Goal: Browse casually

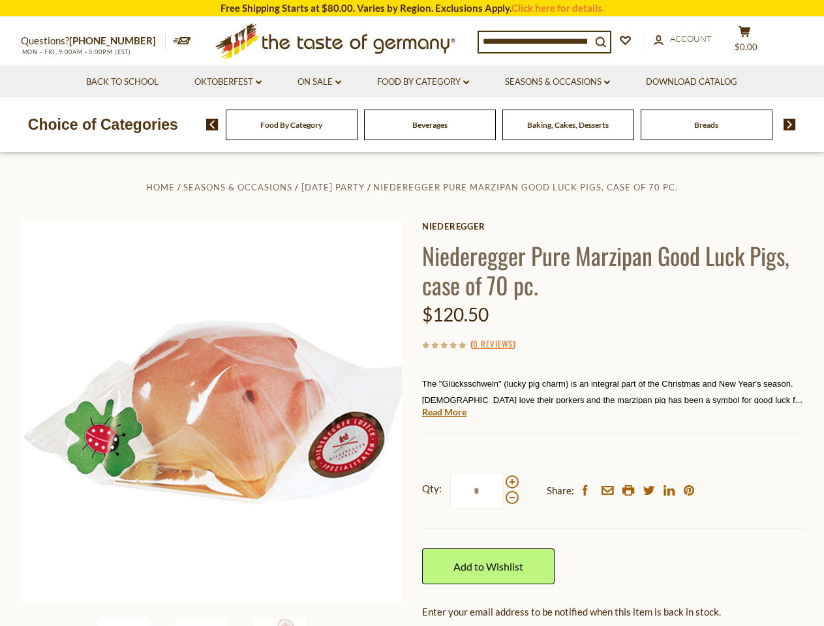
click at [412, 313] on div "Home Seasons & Occasions [DATE] Party Niederegger Pure Marzipan Good Luck Pigs,…" at bounding box center [412, 451] width 803 height 544
click at [753, 42] on span "$0.00" at bounding box center [746, 47] width 23 height 10
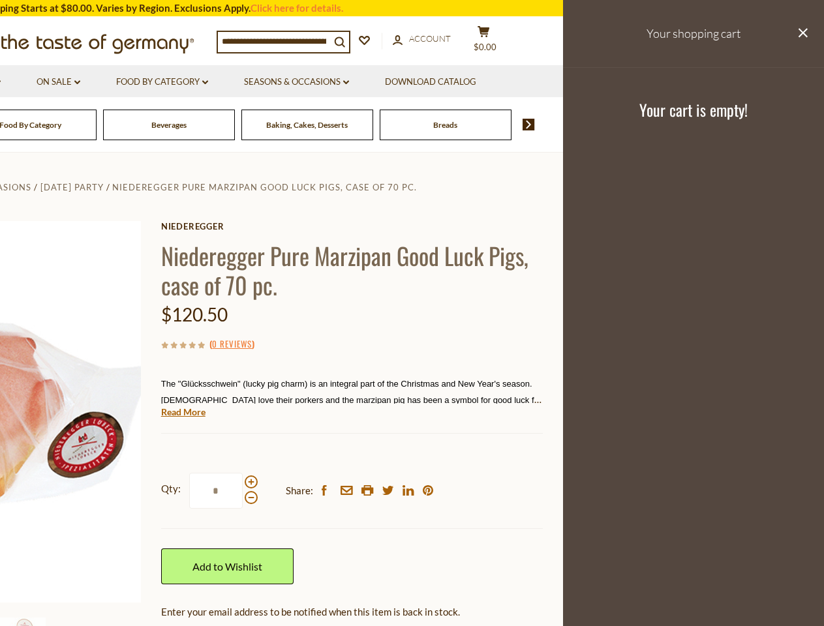
click at [80, 82] on link "On Sale dropdown_arrow" at bounding box center [59, 82] width 44 height 14
click at [424, 82] on link "Download Catalog" at bounding box center [430, 82] width 91 height 14
click at [97, 125] on div "Breads" at bounding box center [31, 125] width 132 height 31
click at [97, 125] on div "Beverages" at bounding box center [31, 125] width 132 height 31
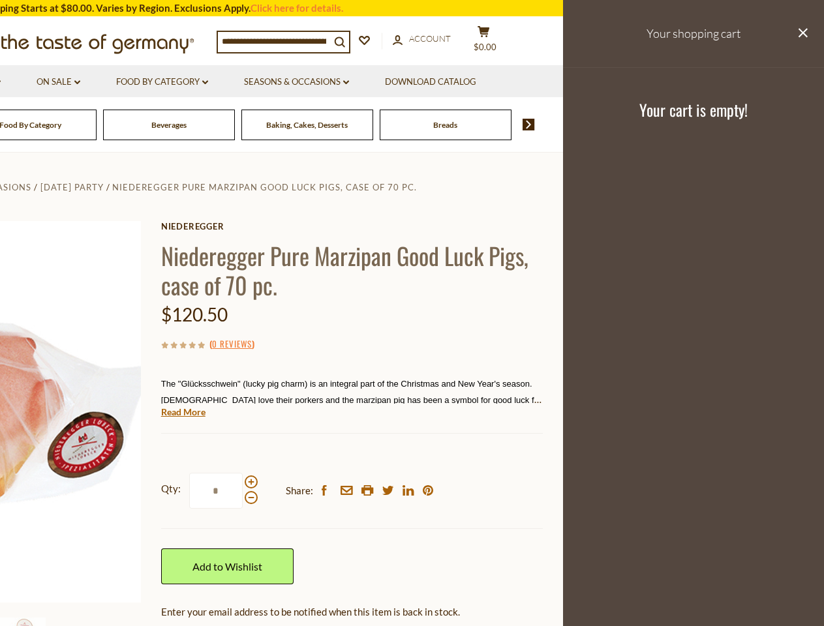
click at [785, 125] on footer "Your cart is empty!" at bounding box center [693, 109] width 261 height 84
click at [412, 390] on p "The "Glücksschwein" (lucky pig charm) is an integral part of the Christmas and …" at bounding box center [352, 391] width 382 height 33
